Goal: Find specific page/section: Find specific page/section

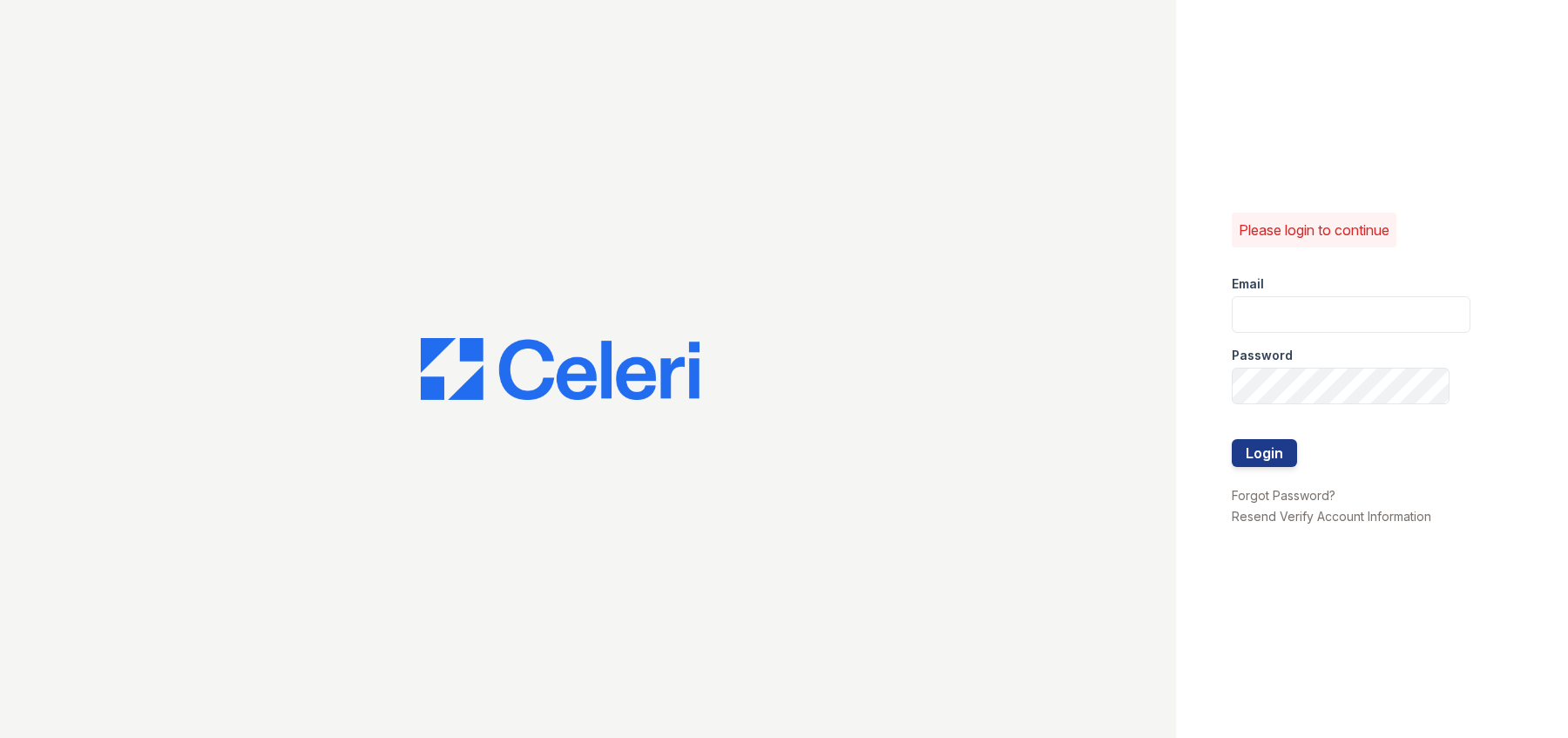
type input "[EMAIL_ADDRESS][DOMAIN_NAME]"
click at [1232, 439] on button "Login" at bounding box center [1264, 452] width 65 height 28
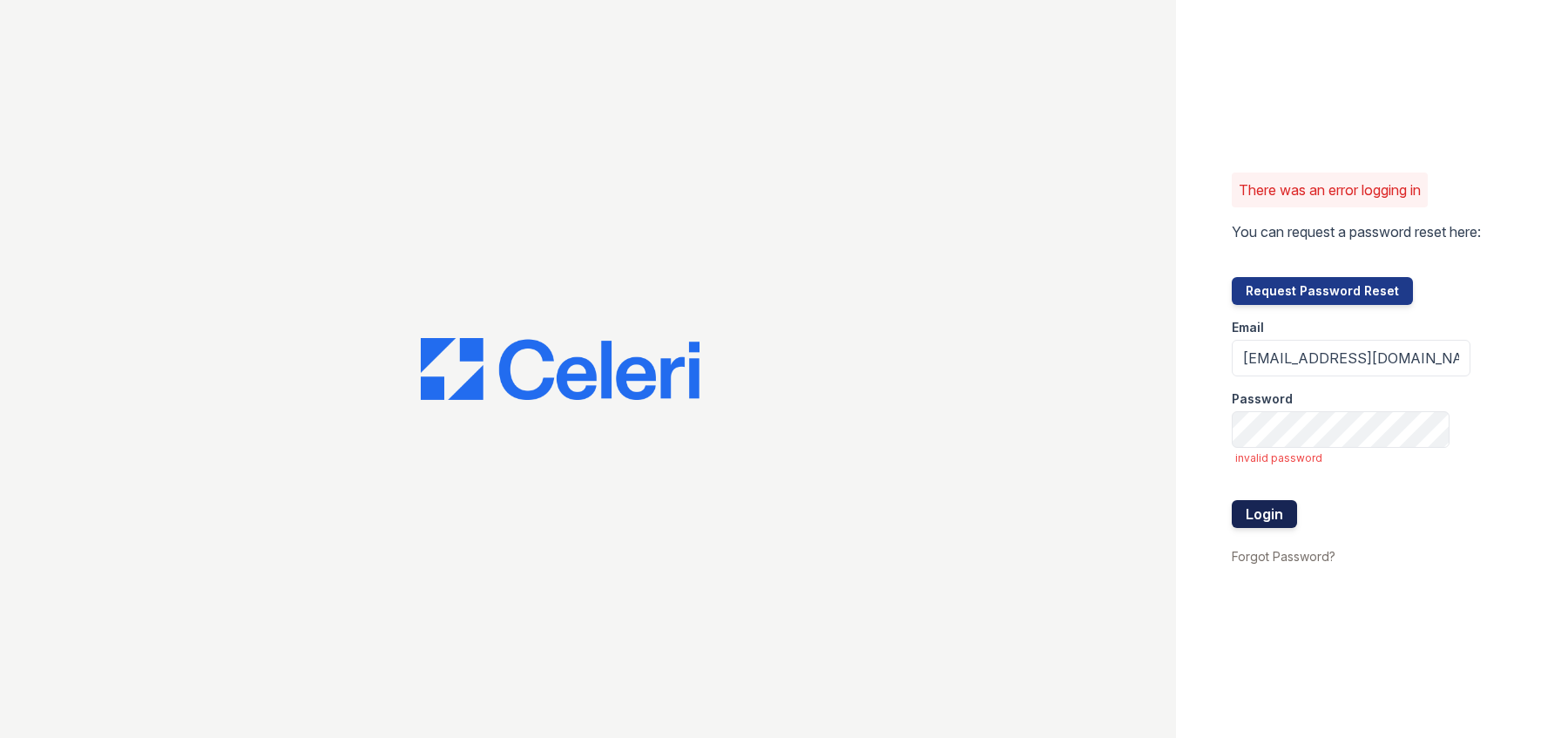
click at [1265, 510] on button "Login" at bounding box center [1264, 514] width 65 height 28
click at [1232, 500] on button "Login" at bounding box center [1264, 514] width 65 height 28
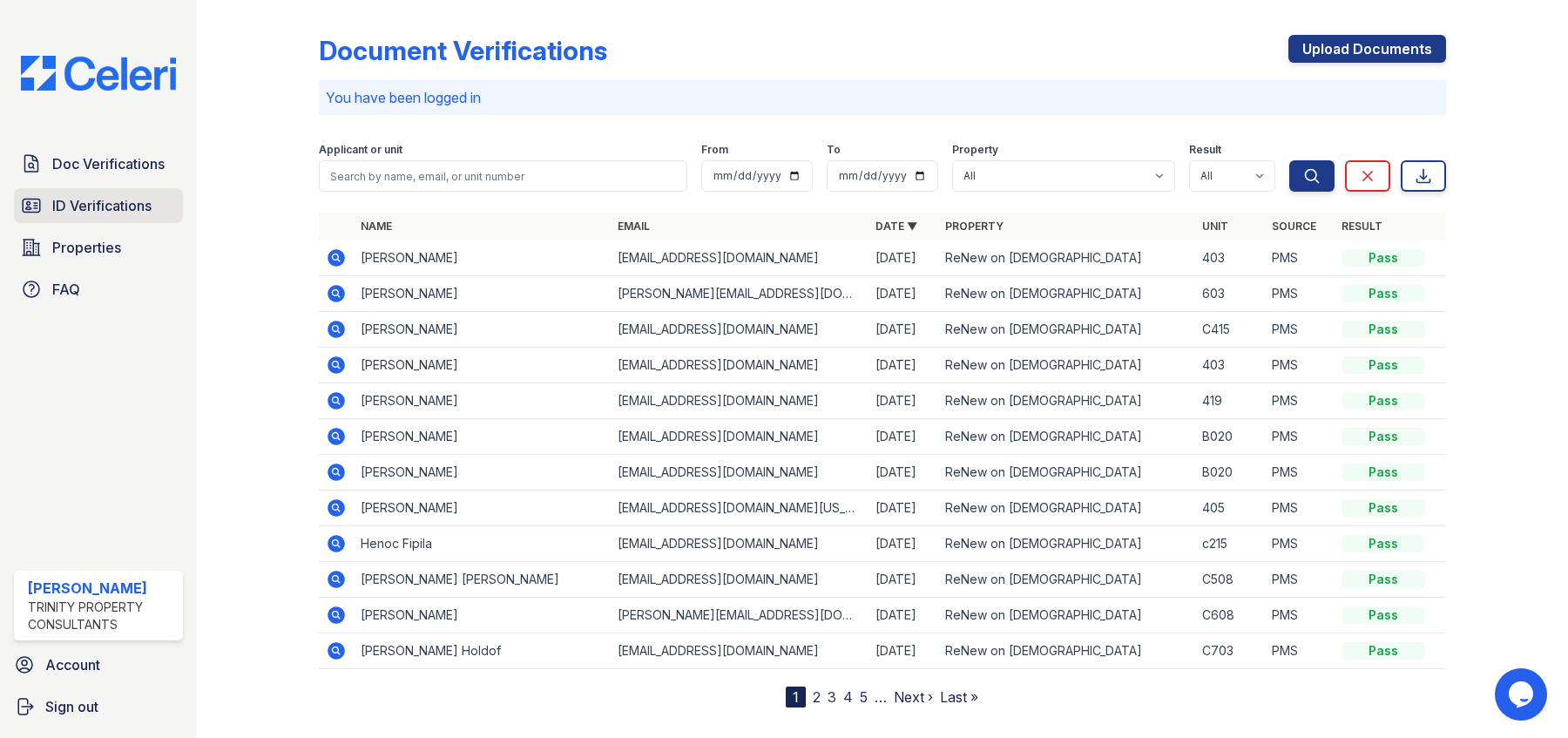
click at [104, 207] on span "ID Verifications" at bounding box center [102, 205] width 100 height 20
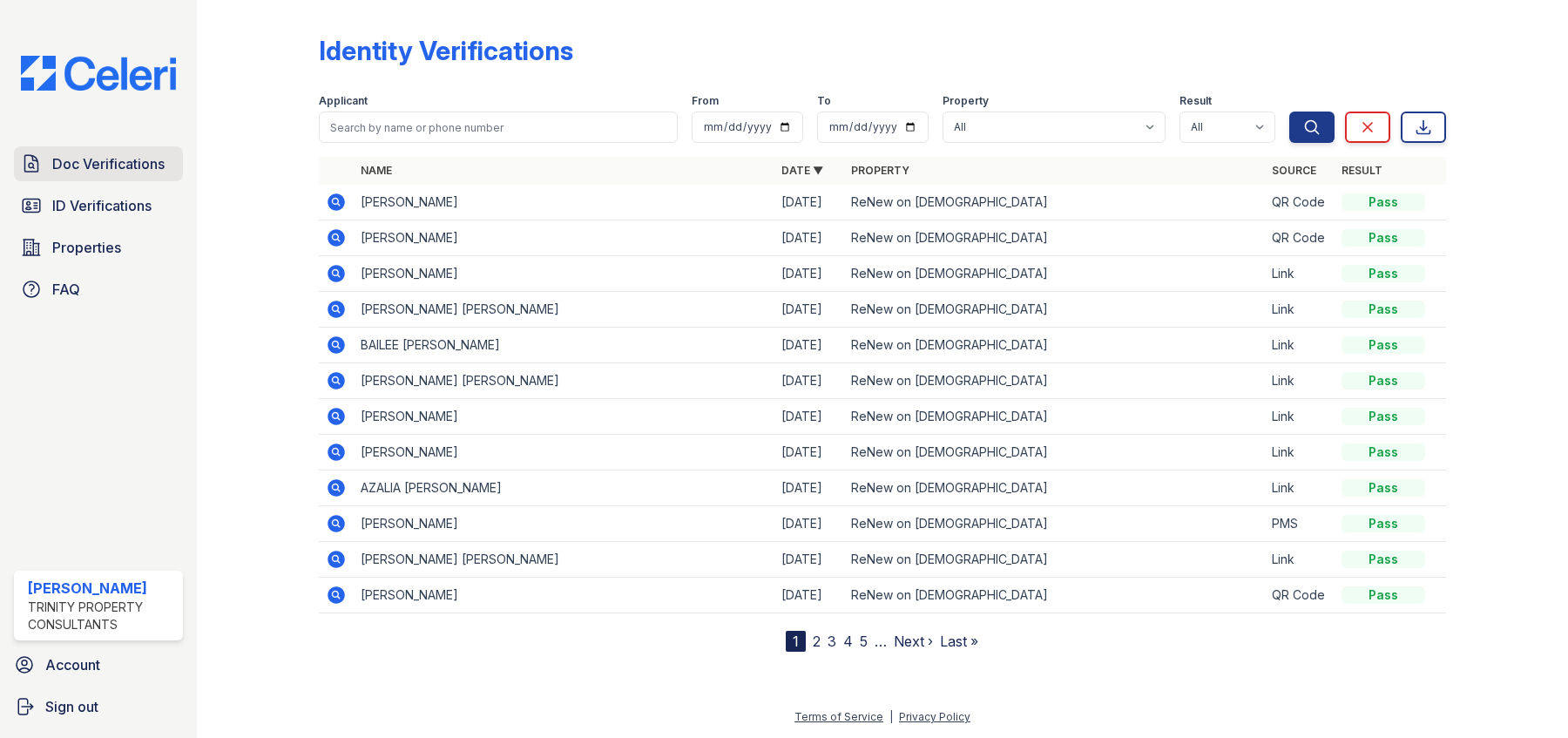
drag, startPoint x: 135, startPoint y: 206, endPoint x: 110, endPoint y: 166, distance: 47.2
click at [110, 166] on span "Doc Verifications" at bounding box center [109, 163] width 112 height 20
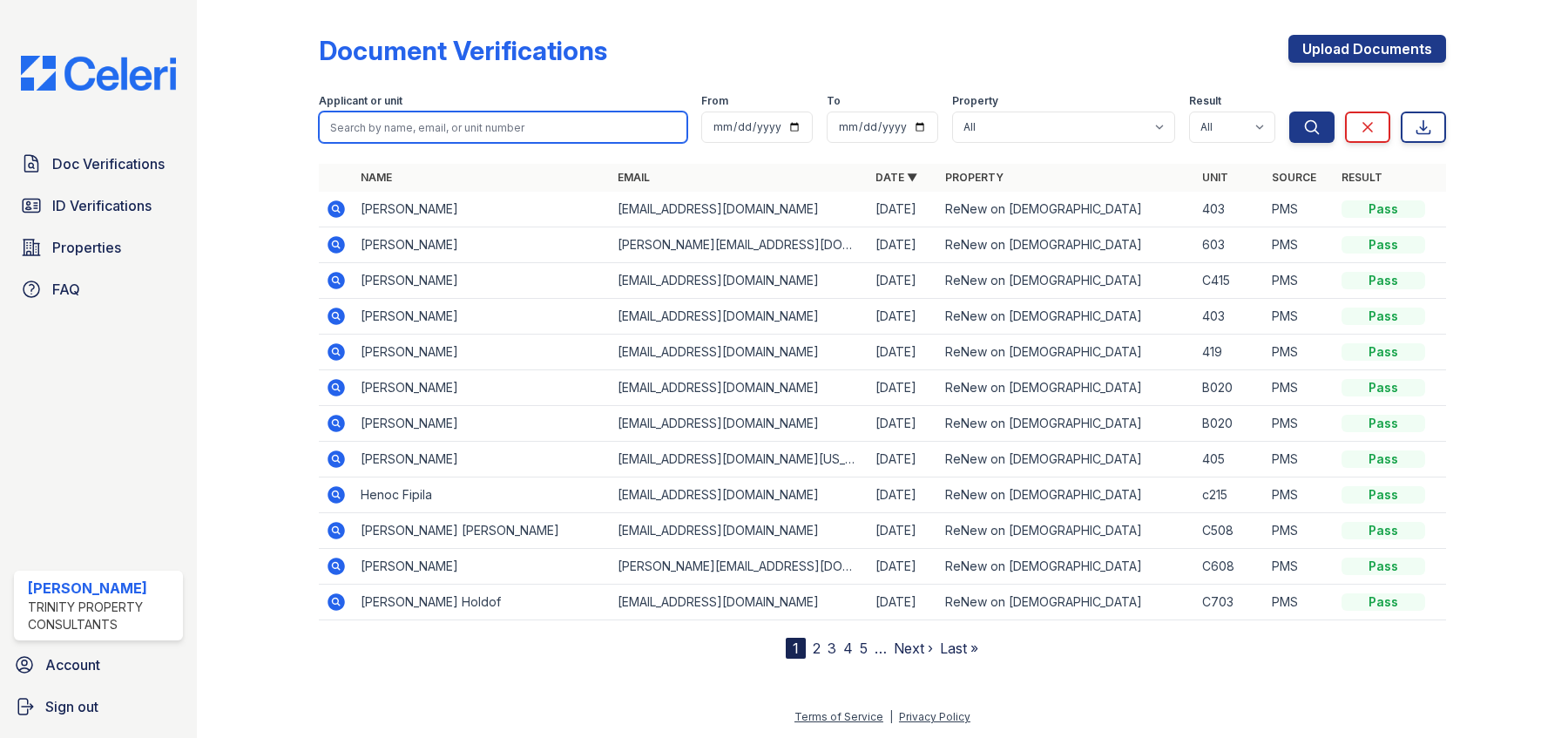
click at [451, 129] on input "search" at bounding box center [503, 126] width 368 height 31
type input "clark"
click at [1289, 111] on button "Search" at bounding box center [1312, 126] width 45 height 31
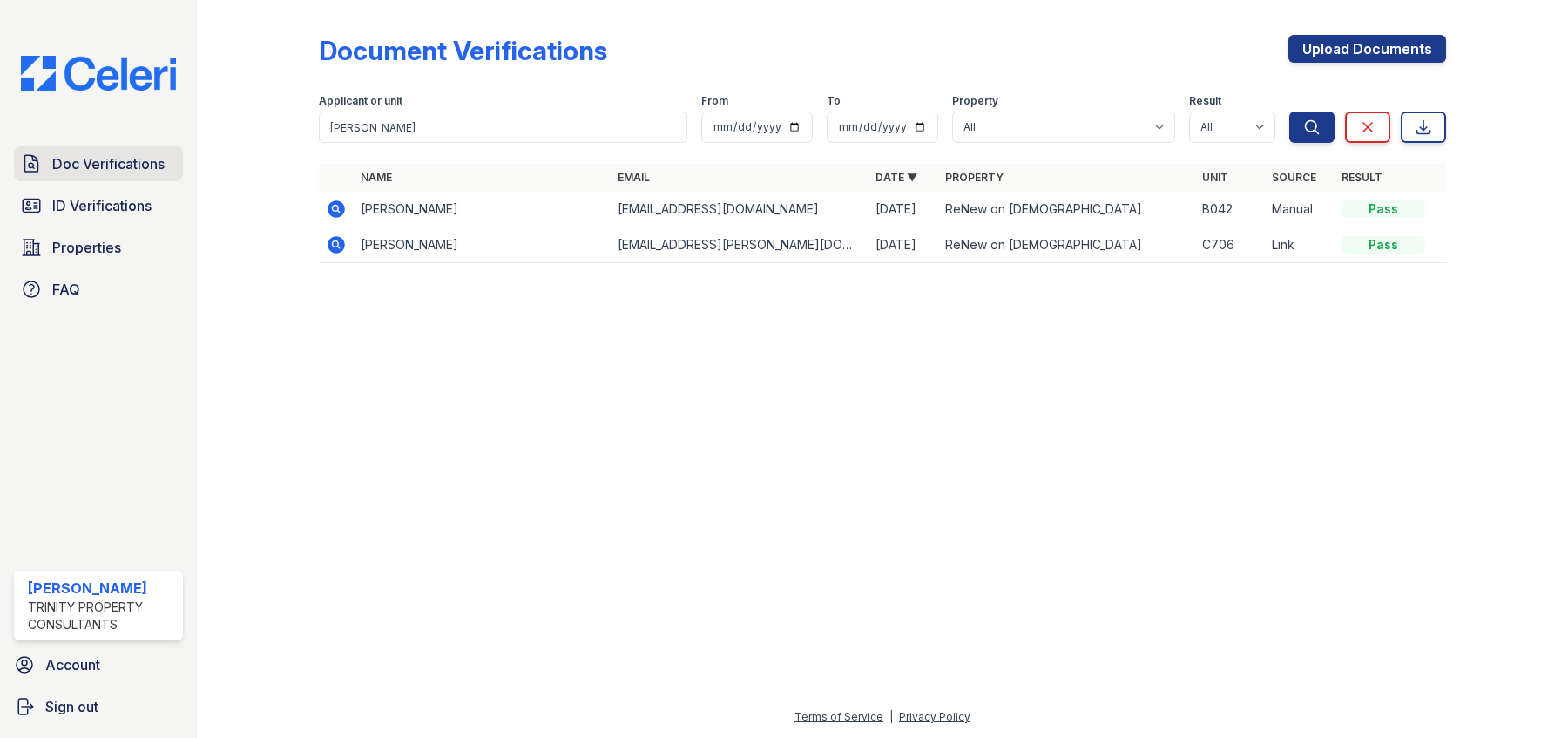
click at [127, 181] on link "Doc Verifications" at bounding box center [99, 163] width 169 height 35
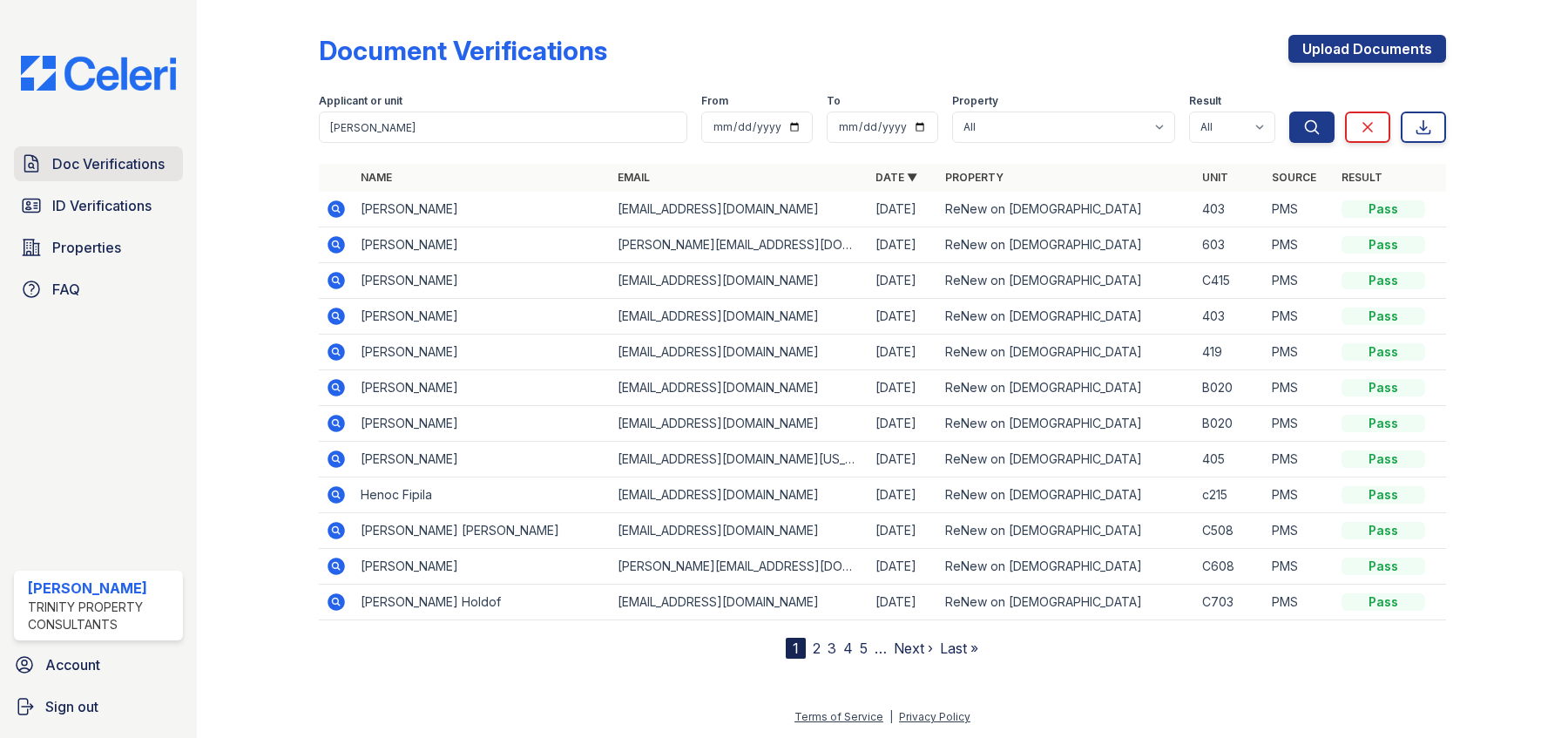
click at [128, 170] on span "Doc Verifications" at bounding box center [109, 163] width 112 height 20
click at [339, 424] on icon at bounding box center [336, 424] width 18 height 18
